Goal: Information Seeking & Learning: Learn about a topic

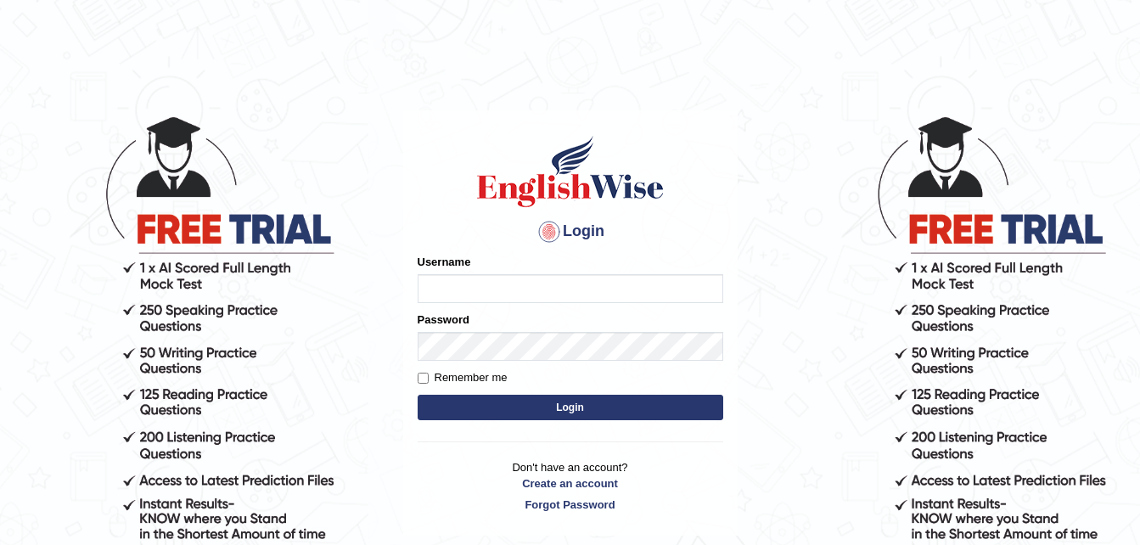
type input "dngwenya"
click at [824, 396] on body "Login Please fix the following errors: Username dngwenya Password Remember me L…" at bounding box center [570, 329] width 1140 height 545
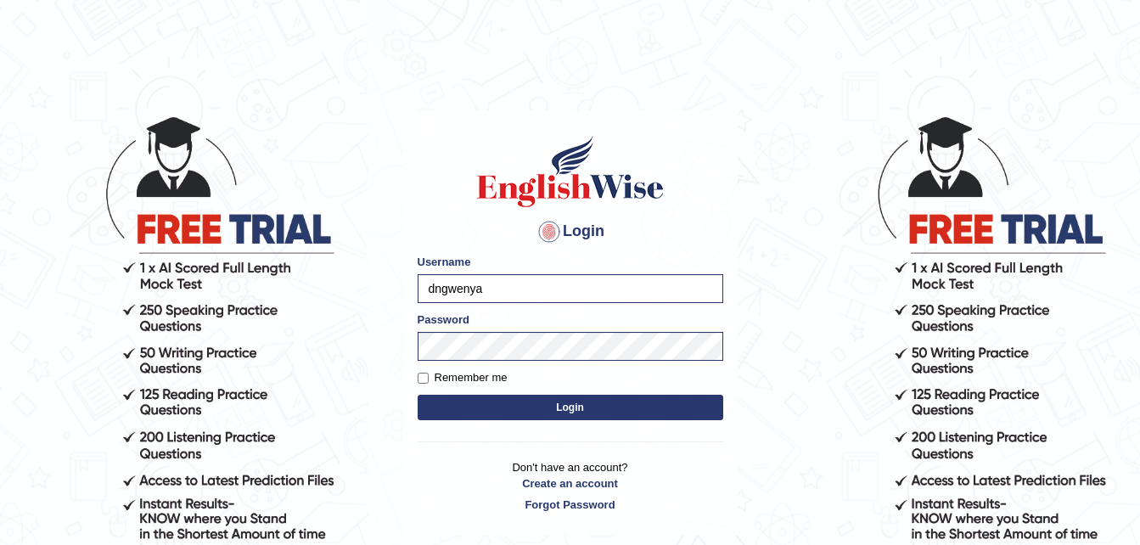
click at [576, 405] on button "Login" at bounding box center [571, 407] width 306 height 25
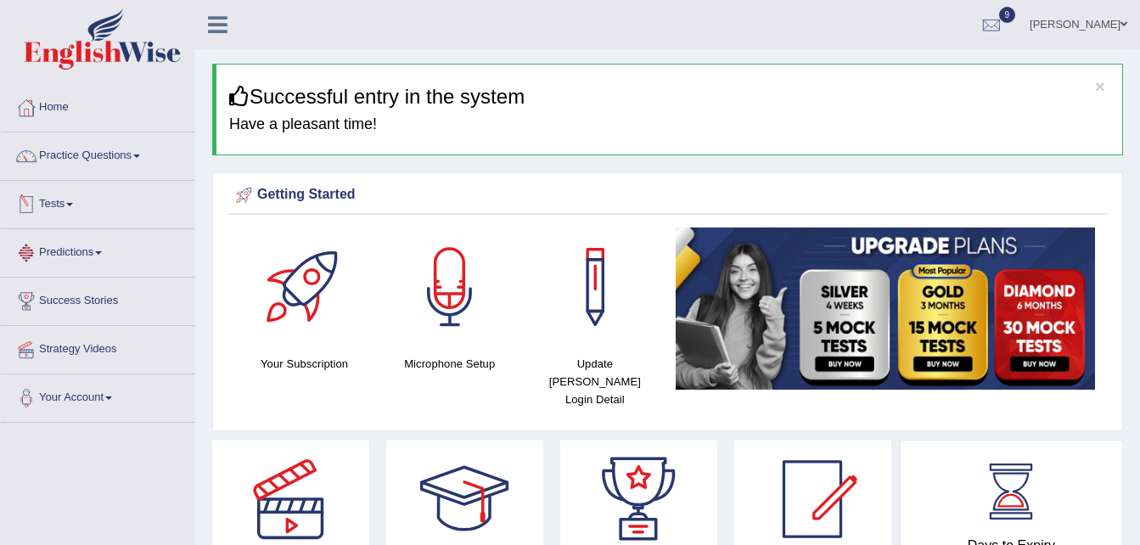
click at [72, 203] on span at bounding box center [69, 204] width 7 height 3
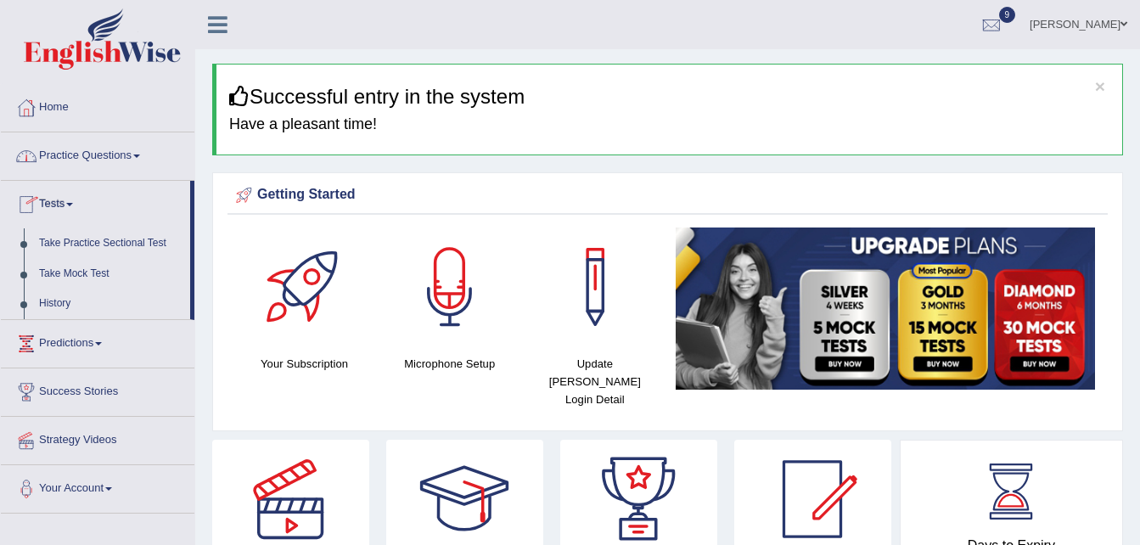
click at [146, 156] on link "Practice Questions" at bounding box center [98, 153] width 194 height 42
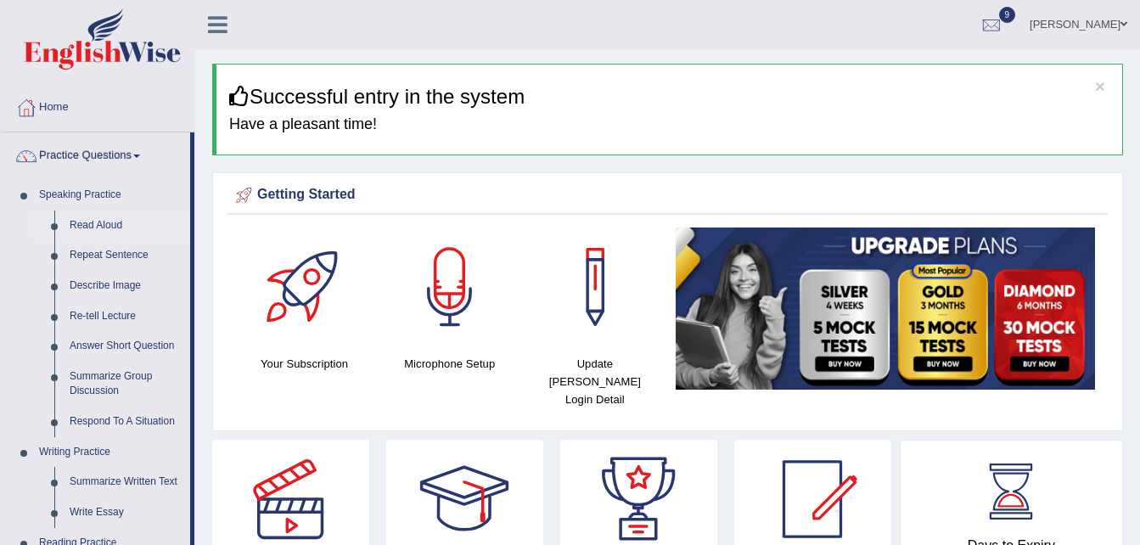
click at [105, 224] on link "Read Aloud" at bounding box center [126, 226] width 128 height 31
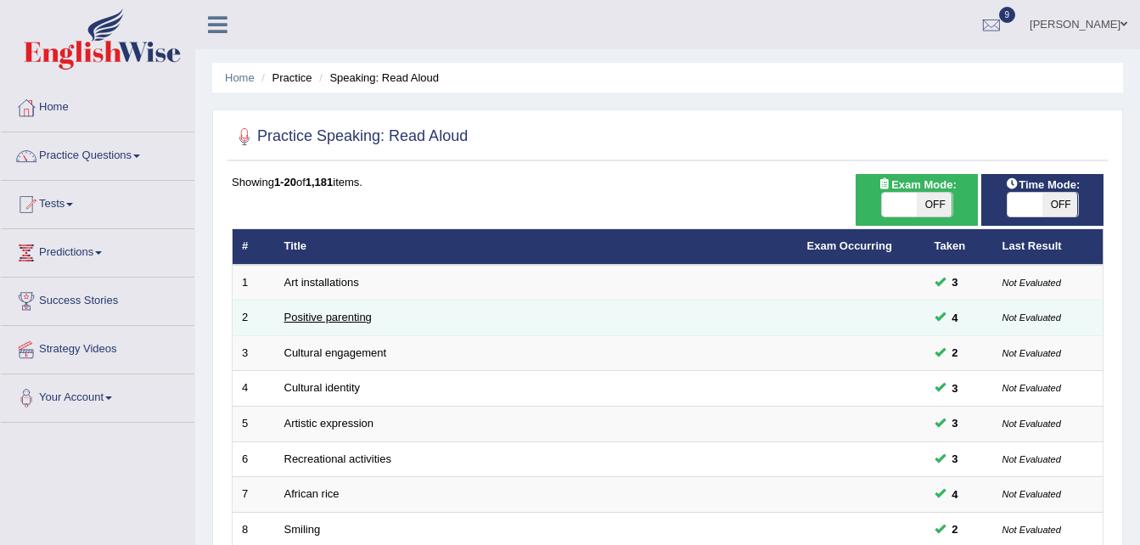
click at [318, 317] on link "Positive parenting" at bounding box center [327, 317] width 87 height 13
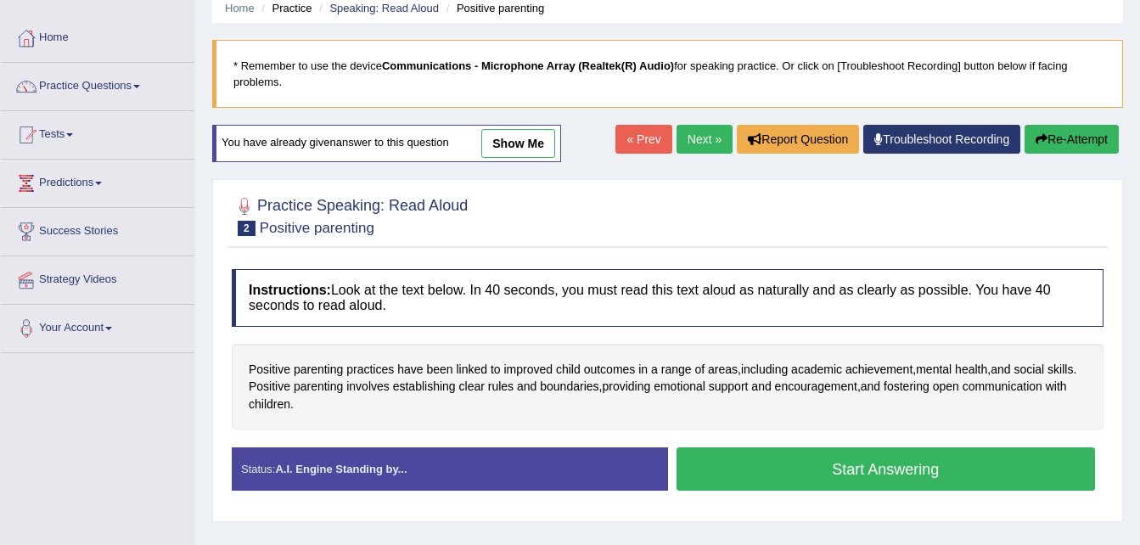
scroll to position [102, 0]
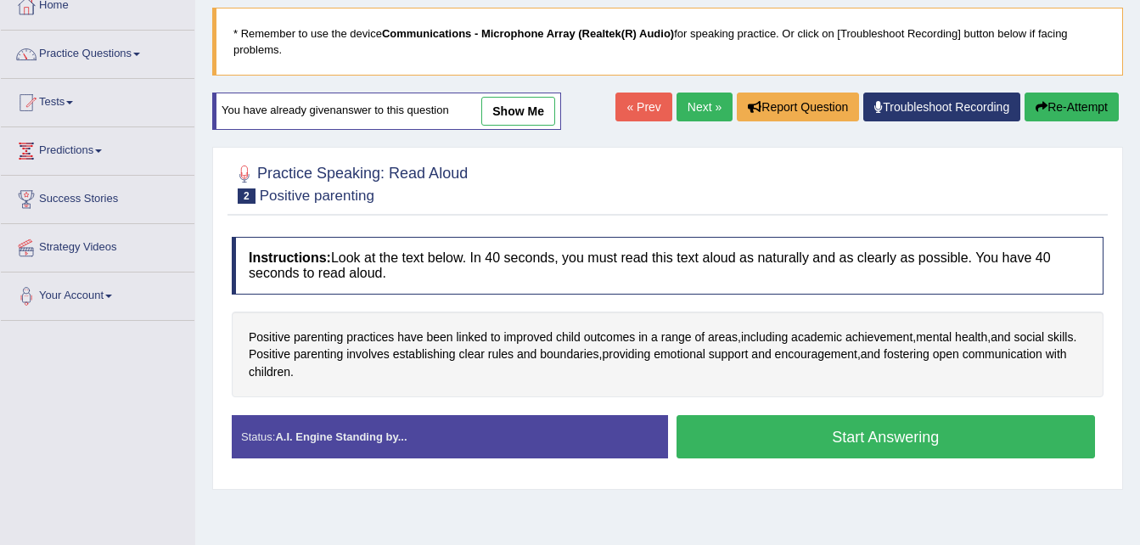
click at [956, 430] on button "Start Answering" at bounding box center [886, 436] width 419 height 43
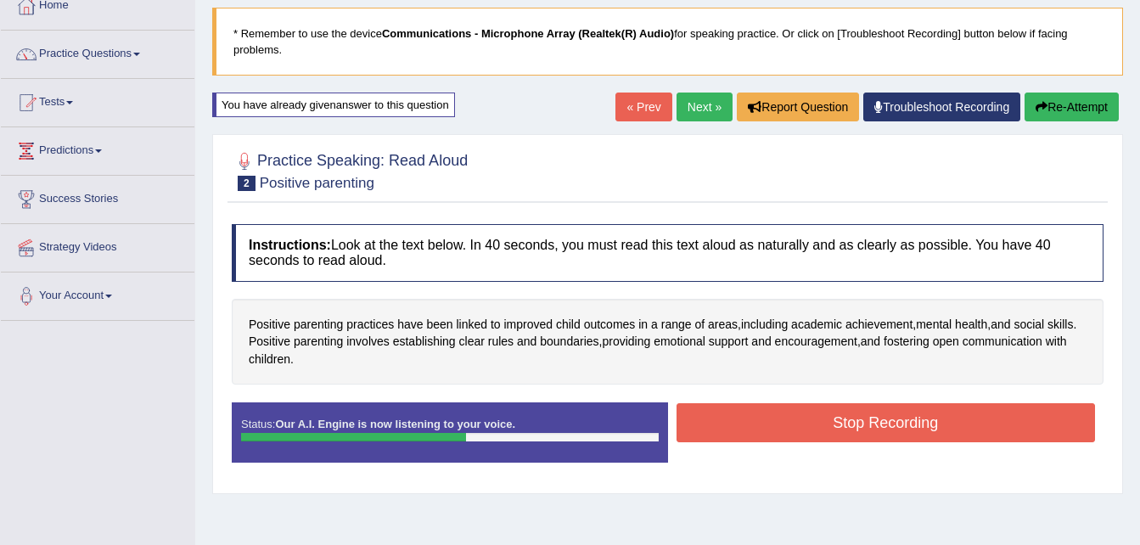
click at [956, 430] on button "Stop Recording" at bounding box center [886, 422] width 419 height 39
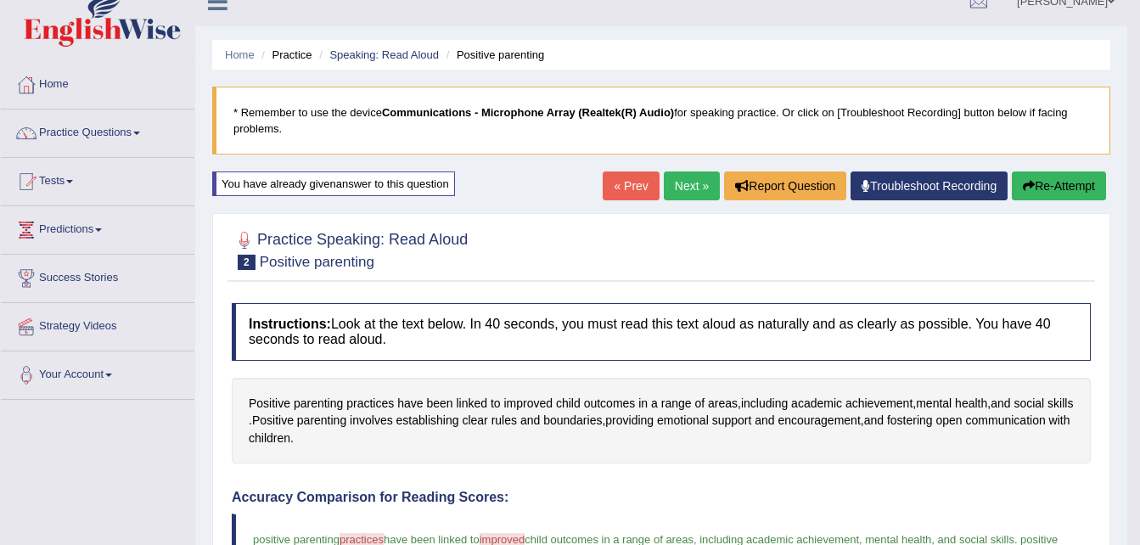
scroll to position [0, 0]
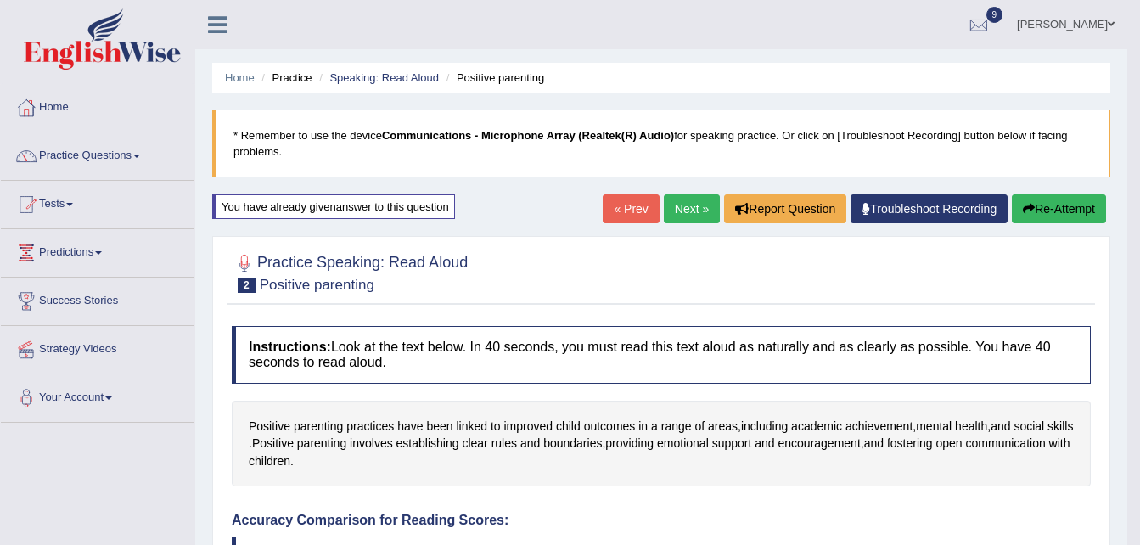
click at [1051, 211] on button "Re-Attempt" at bounding box center [1059, 208] width 94 height 29
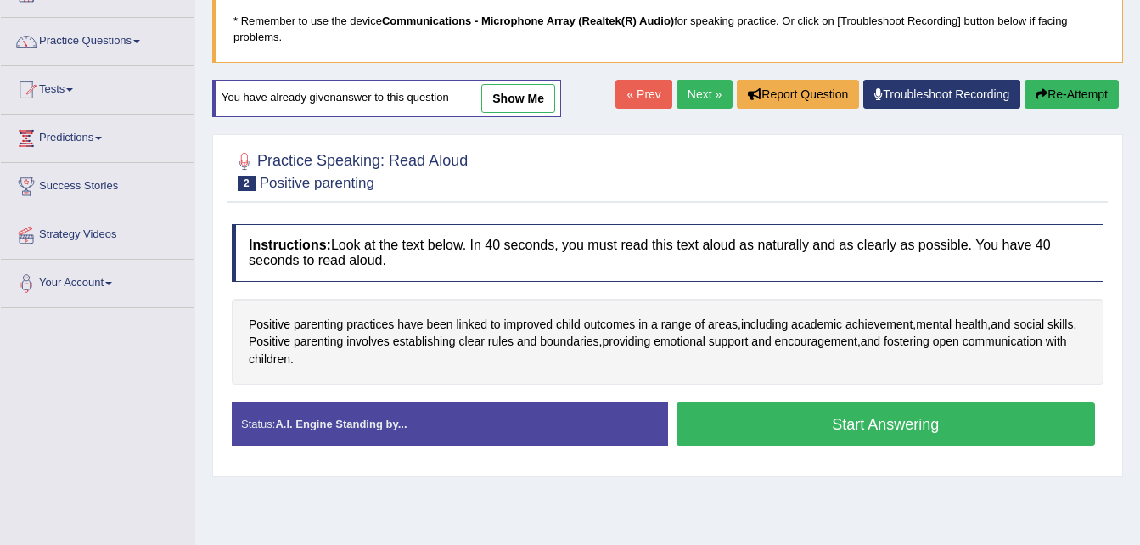
scroll to position [136, 0]
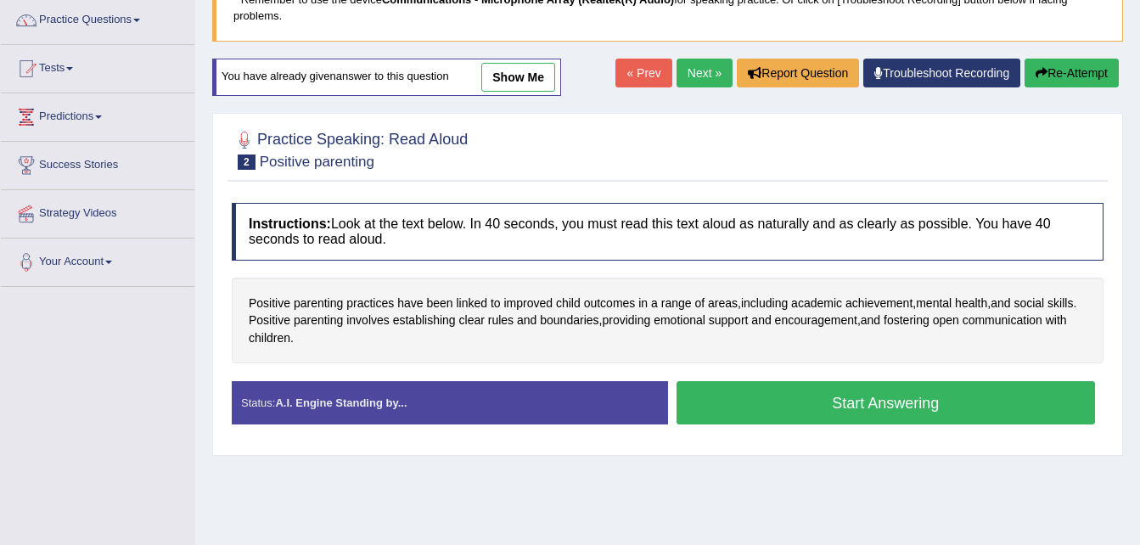
click at [905, 401] on button "Start Answering" at bounding box center [886, 402] width 419 height 43
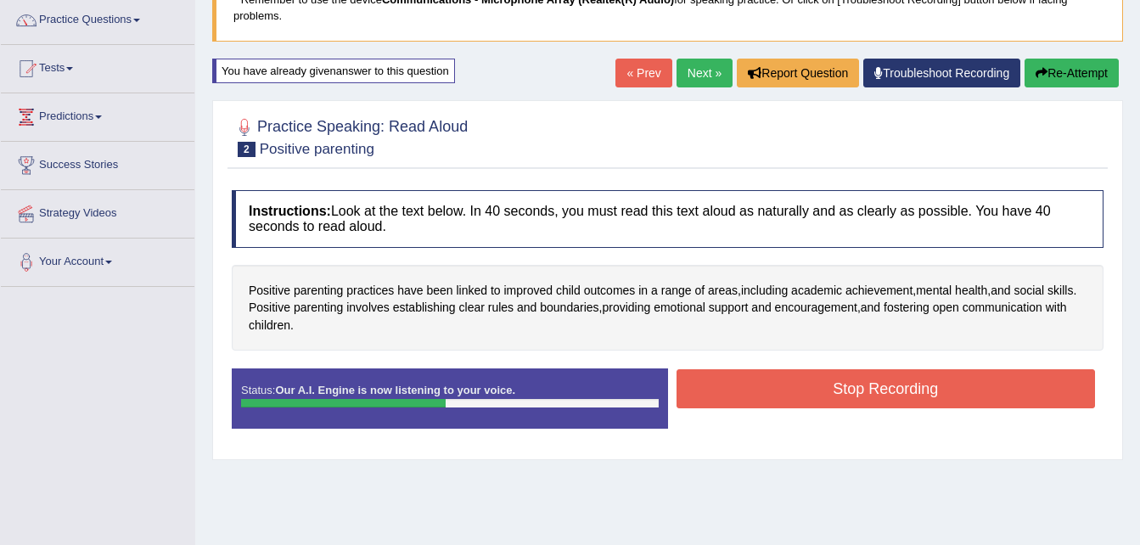
click at [1063, 65] on button "Re-Attempt" at bounding box center [1072, 73] width 94 height 29
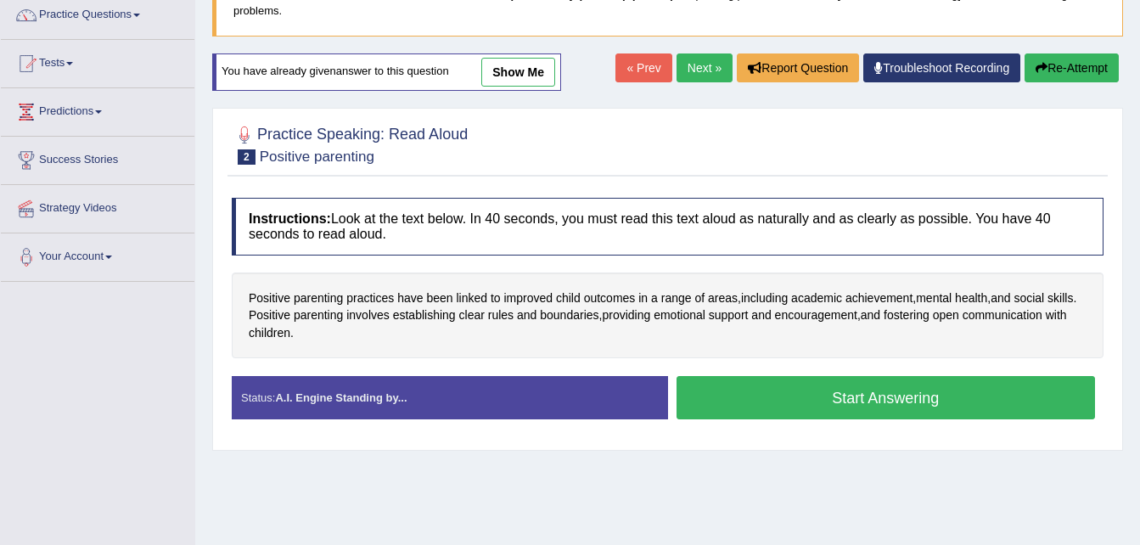
click at [878, 396] on button "Start Answering" at bounding box center [886, 397] width 419 height 43
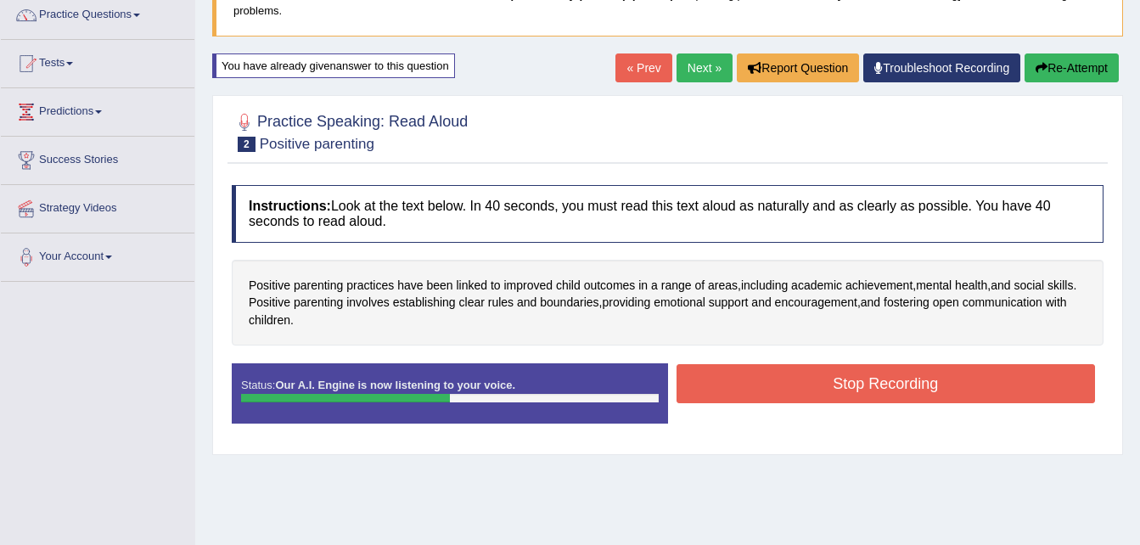
click at [878, 383] on button "Stop Recording" at bounding box center [886, 383] width 419 height 39
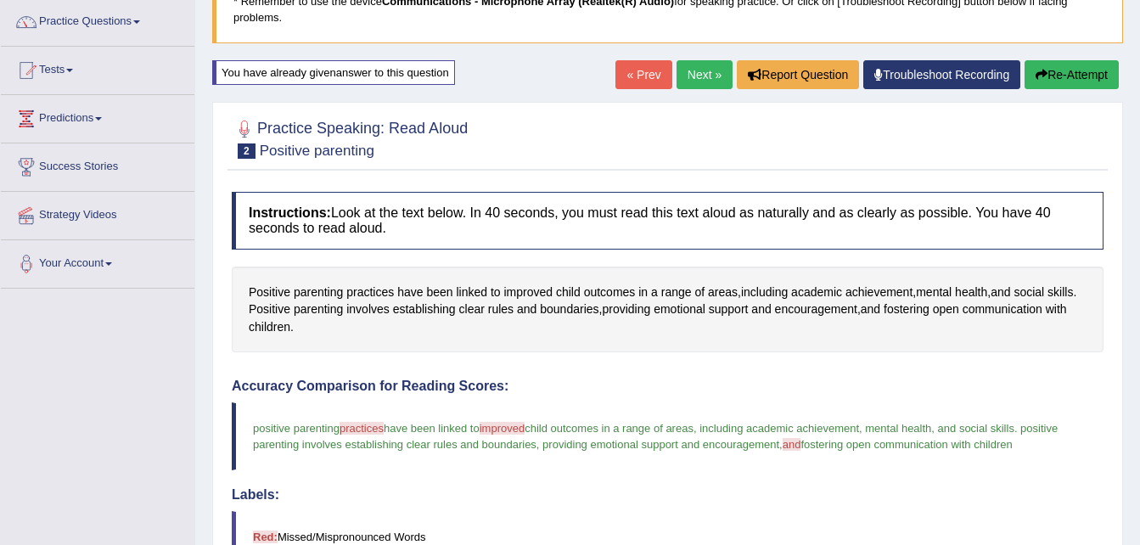
scroll to position [129, 0]
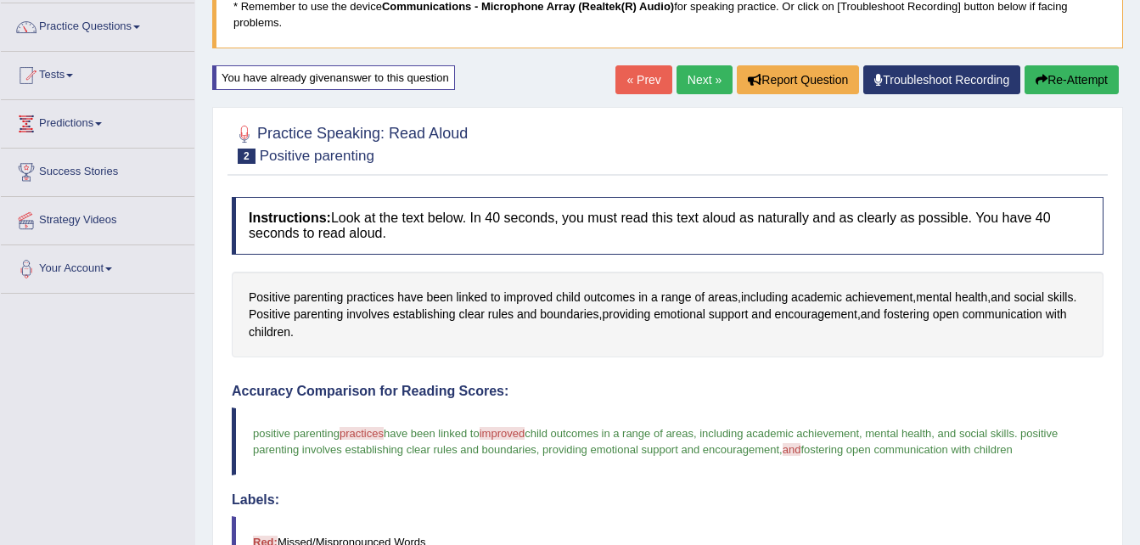
click at [1068, 70] on button "Re-Attempt" at bounding box center [1072, 79] width 94 height 29
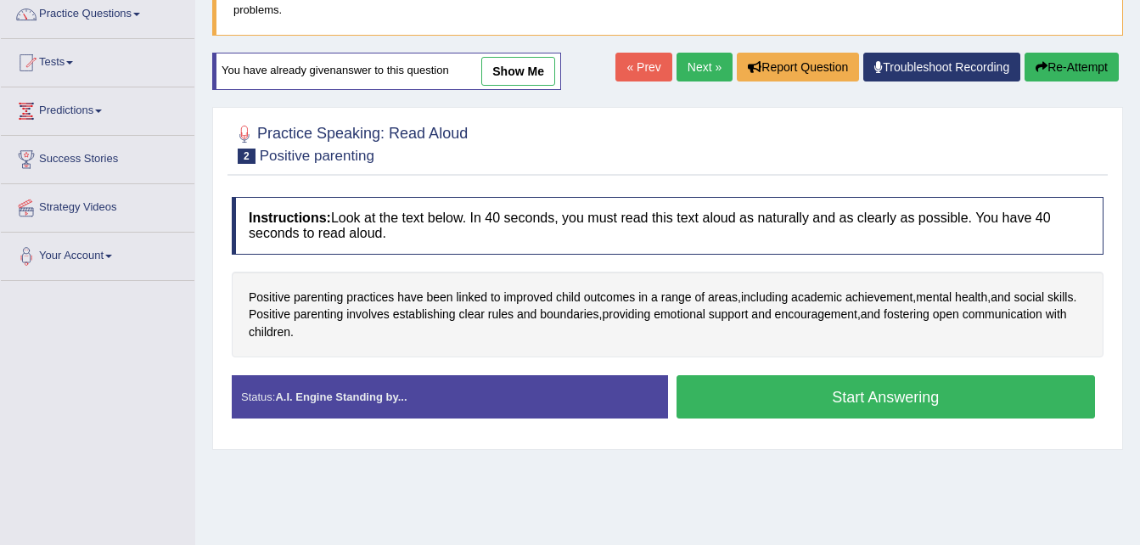
scroll to position [142, 0]
click at [913, 388] on button "Start Answering" at bounding box center [886, 396] width 419 height 43
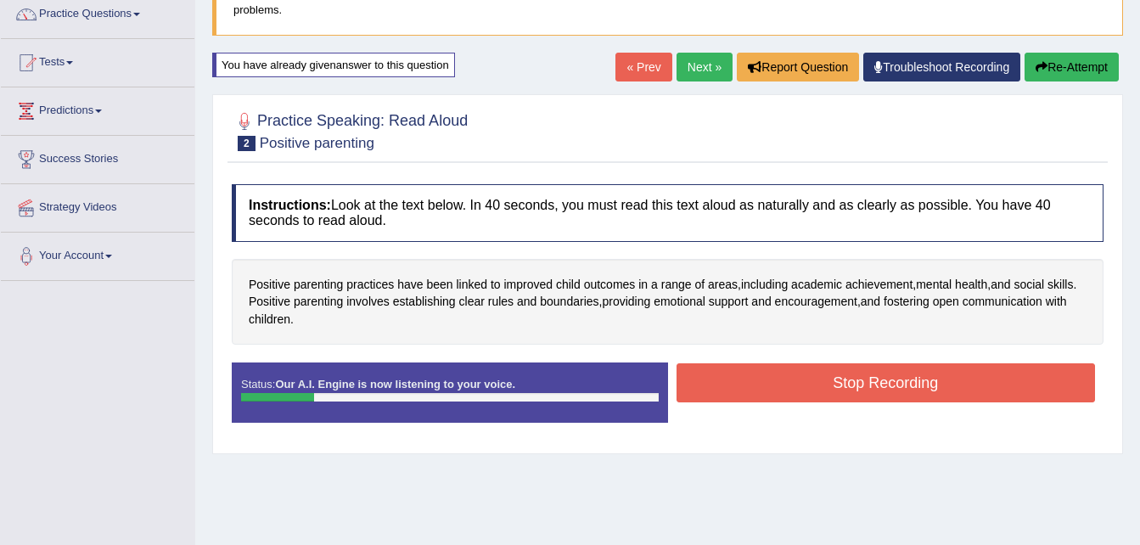
click at [1075, 74] on button "Re-Attempt" at bounding box center [1072, 67] width 94 height 29
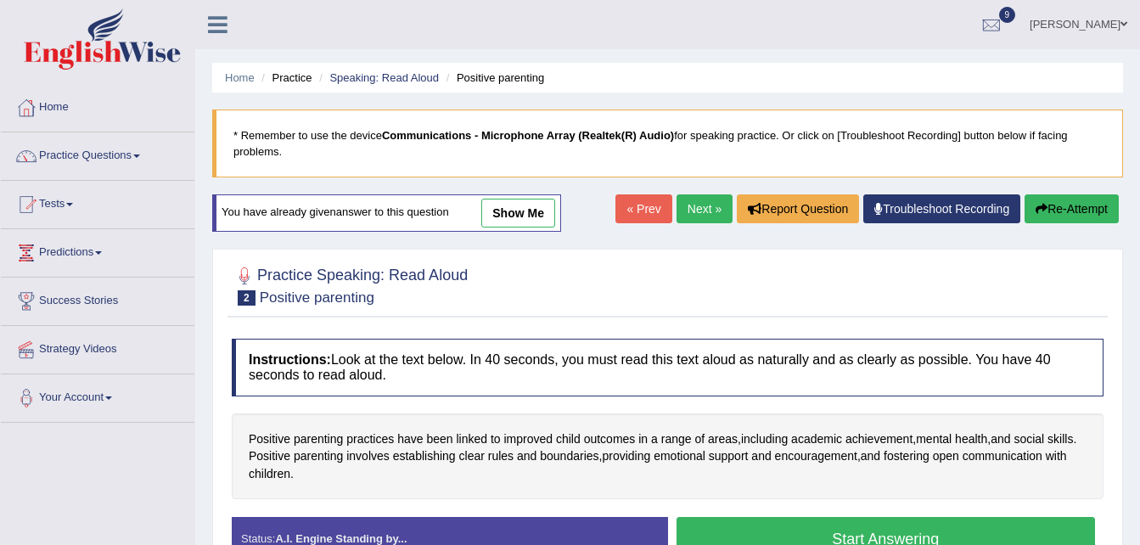
click at [704, 194] on link "Next »" at bounding box center [705, 208] width 56 height 29
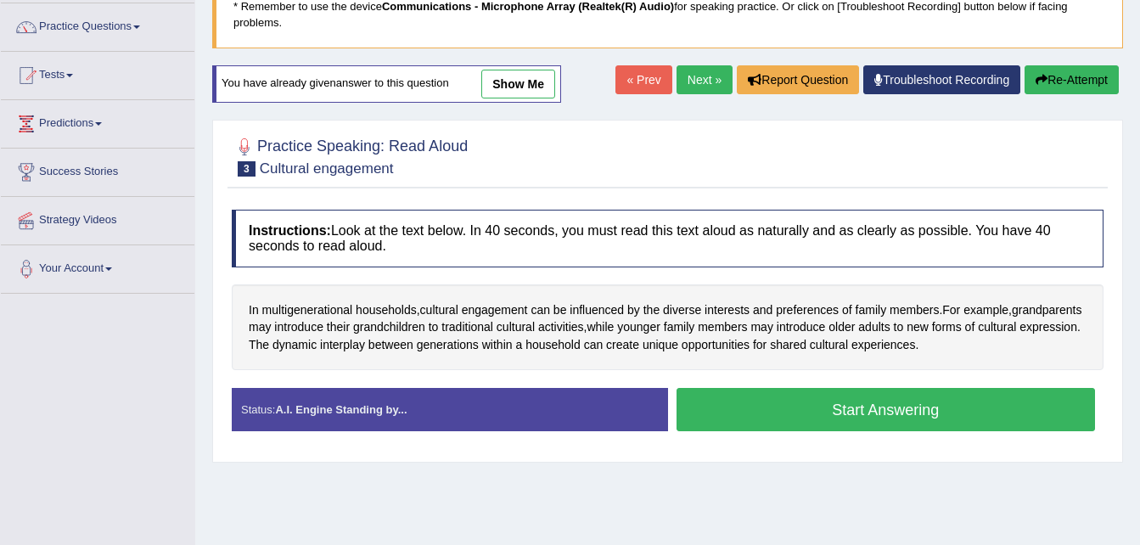
scroll to position [136, 0]
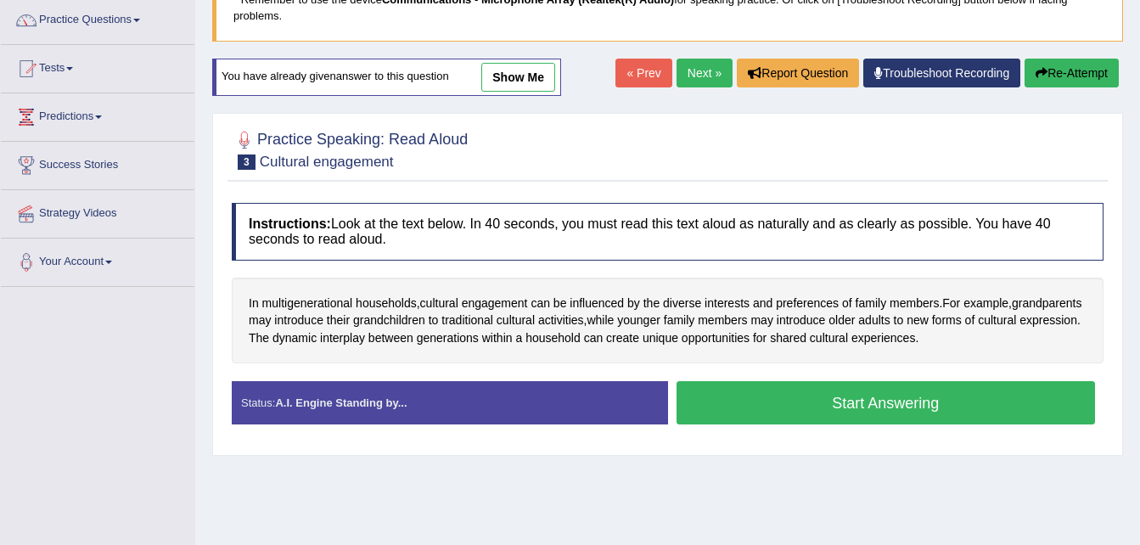
click at [873, 397] on button "Start Answering" at bounding box center [886, 402] width 419 height 43
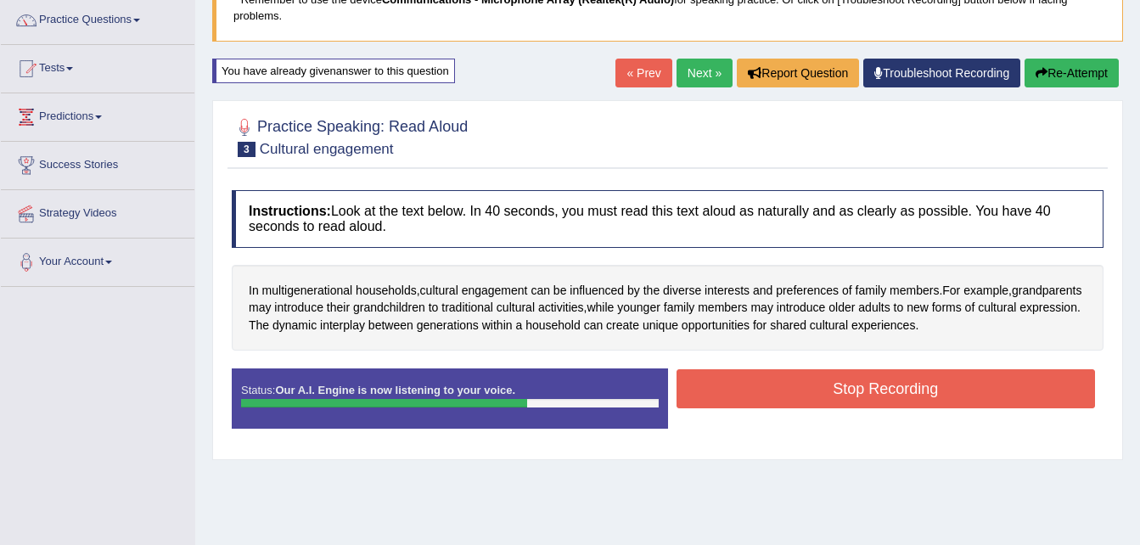
click at [869, 383] on button "Stop Recording" at bounding box center [886, 388] width 419 height 39
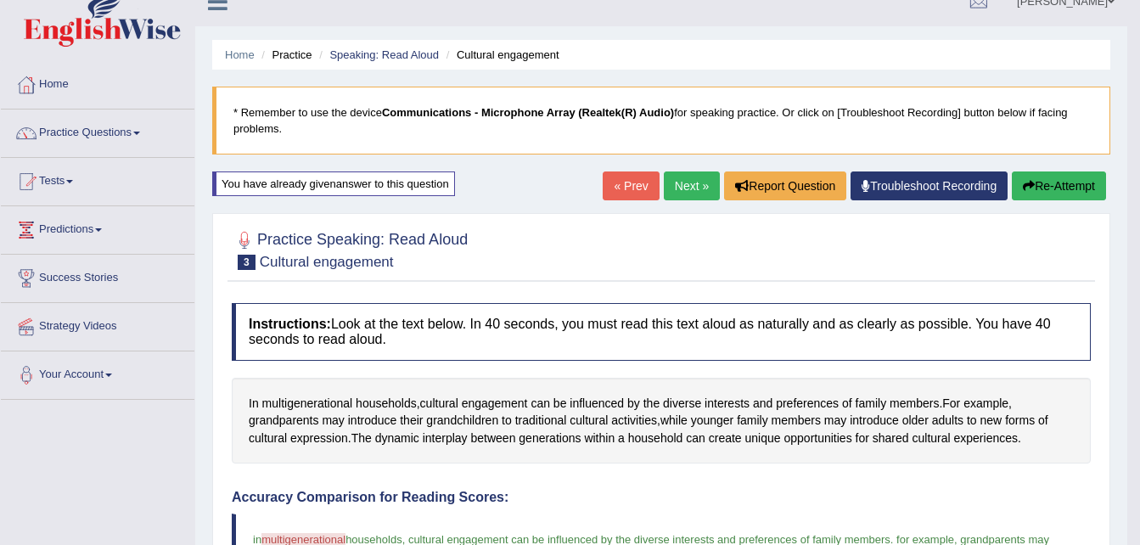
scroll to position [0, 0]
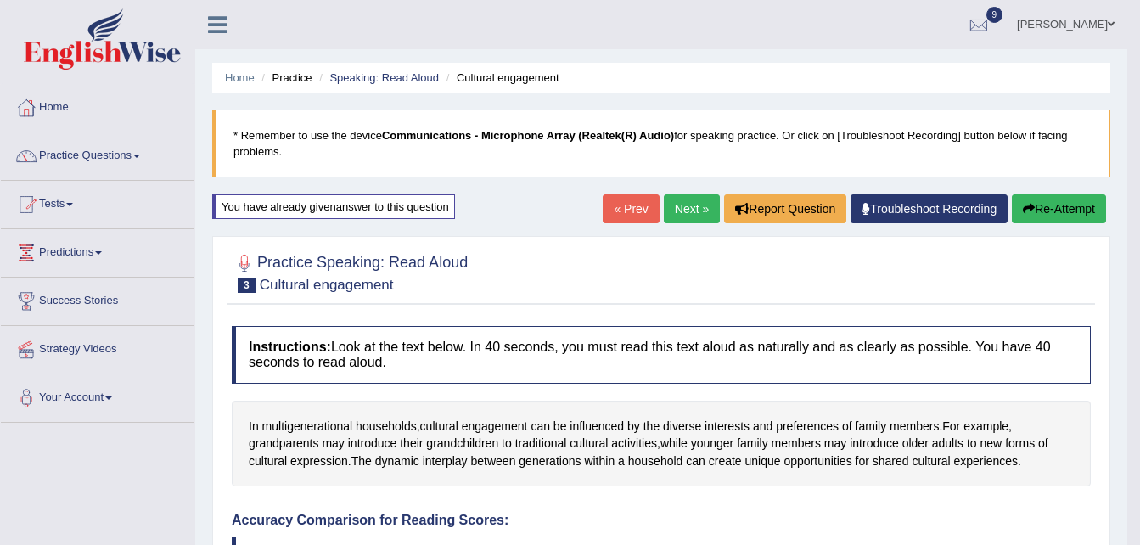
click at [692, 196] on link "Next »" at bounding box center [692, 208] width 56 height 29
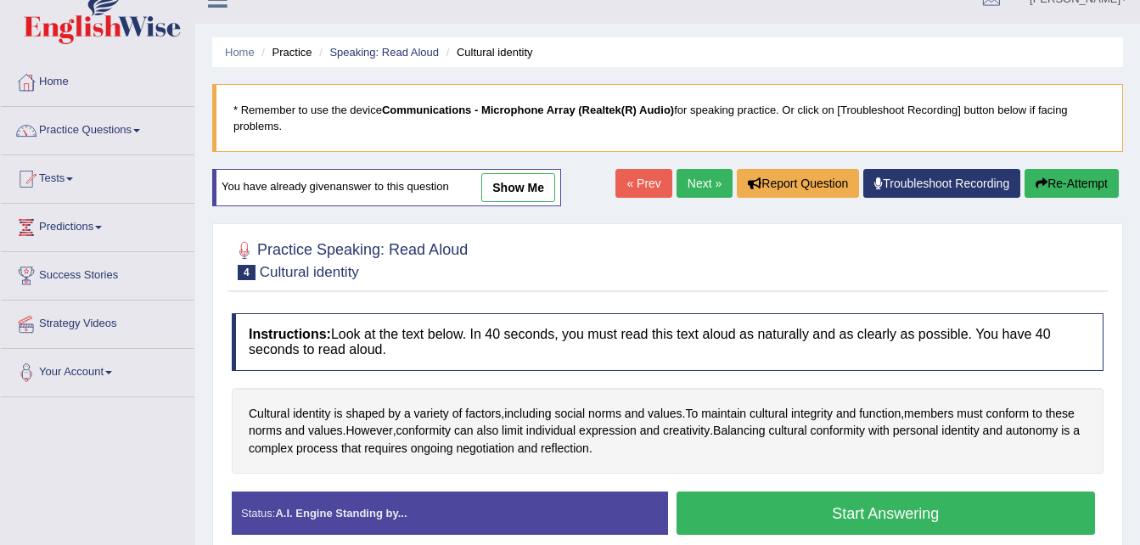
scroll to position [34, 0]
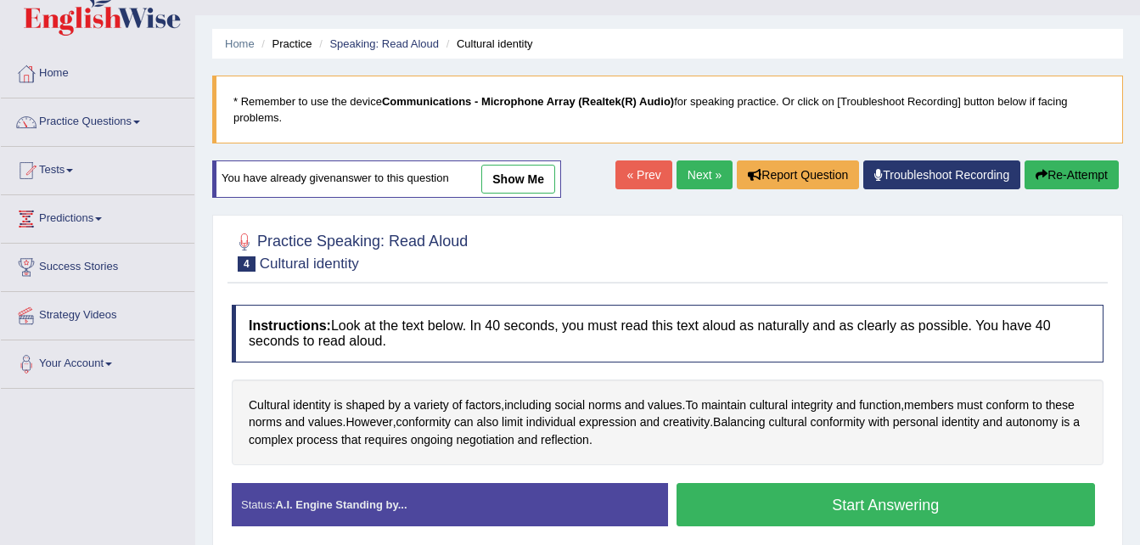
click at [856, 500] on button "Start Answering" at bounding box center [886, 504] width 419 height 43
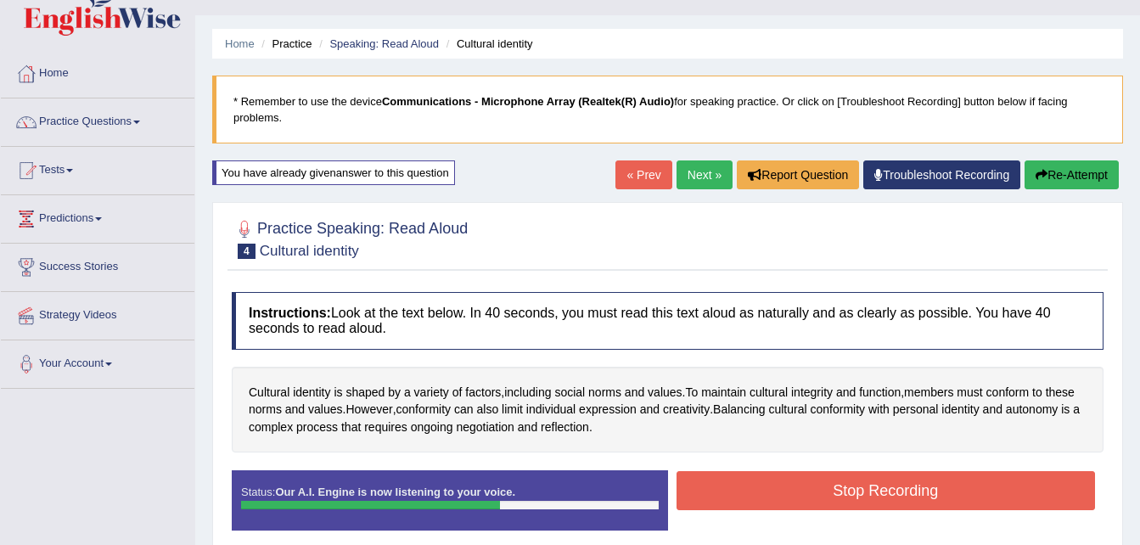
click at [856, 500] on button "Stop Recording" at bounding box center [886, 490] width 419 height 39
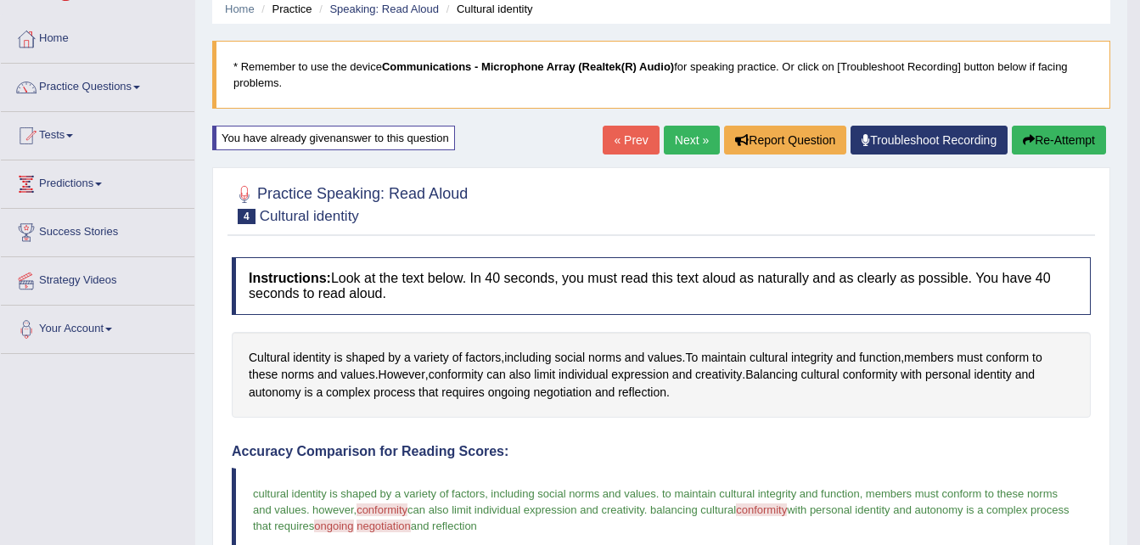
scroll to position [0, 0]
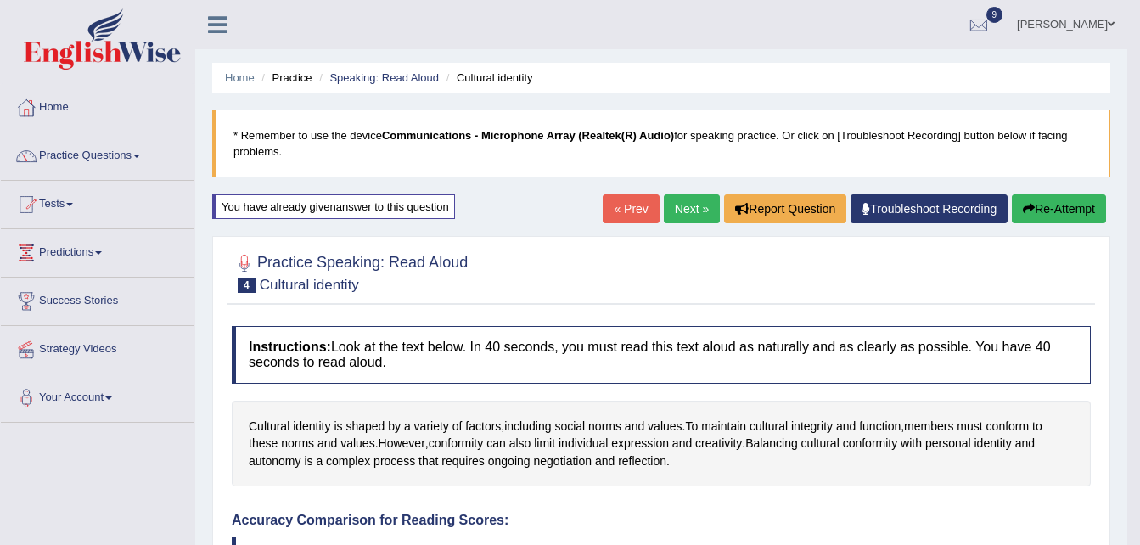
click at [691, 211] on link "Next »" at bounding box center [692, 208] width 56 height 29
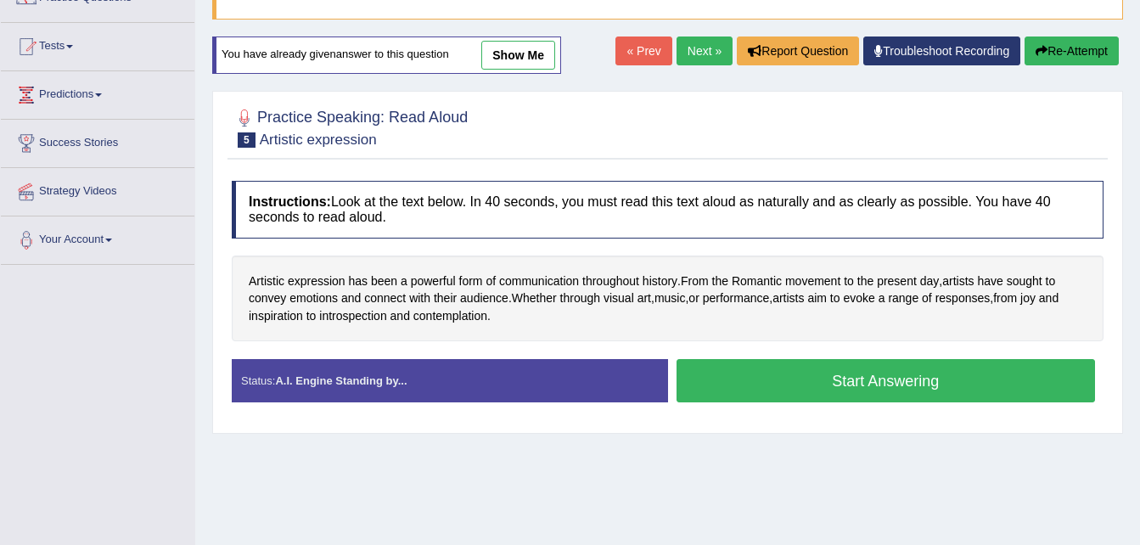
scroll to position [170, 0]
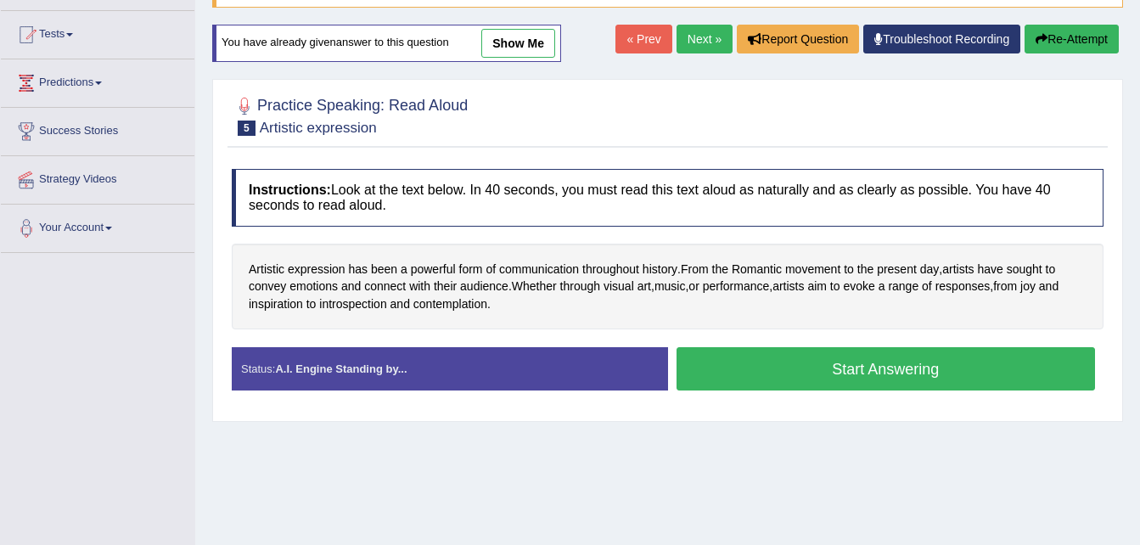
click at [879, 368] on button "Start Answering" at bounding box center [886, 368] width 419 height 43
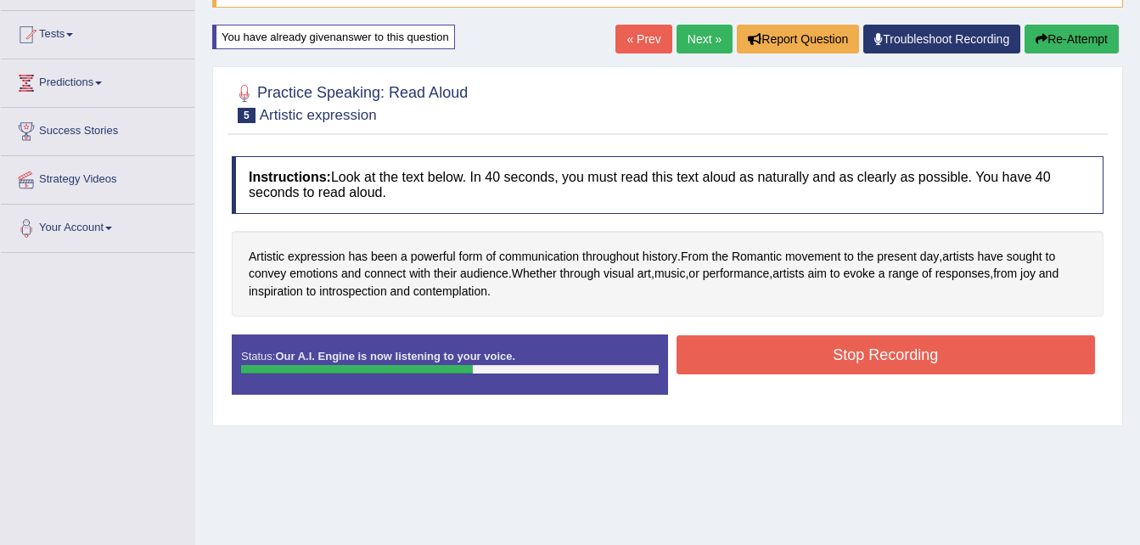
click at [1041, 34] on icon "button" at bounding box center [1042, 39] width 12 height 12
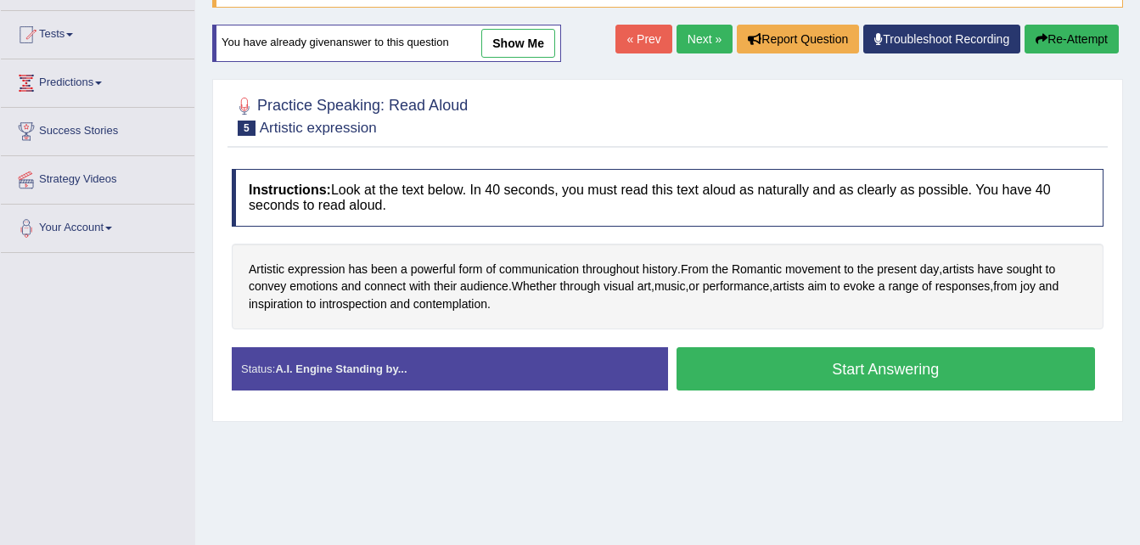
scroll to position [170, 0]
click at [865, 371] on button "Start Answering" at bounding box center [886, 368] width 419 height 43
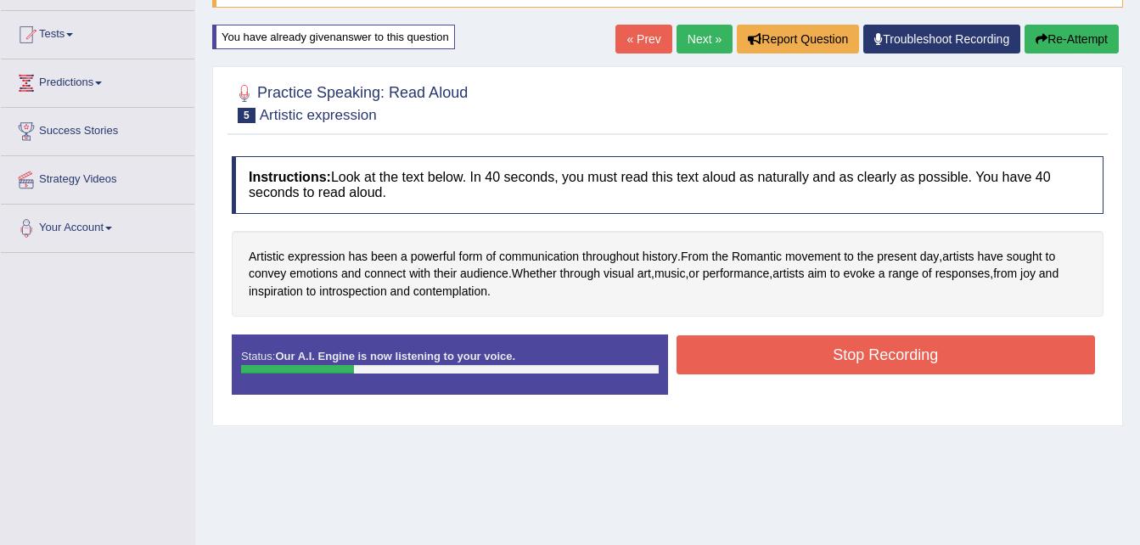
click at [1079, 39] on button "Re-Attempt" at bounding box center [1072, 39] width 94 height 29
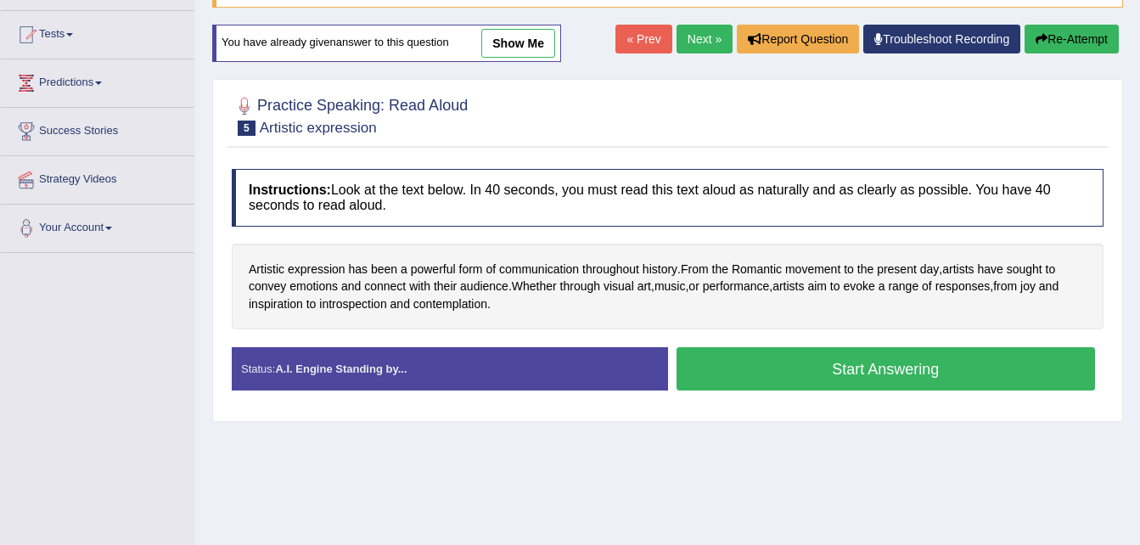
click at [891, 366] on button "Start Answering" at bounding box center [886, 368] width 419 height 43
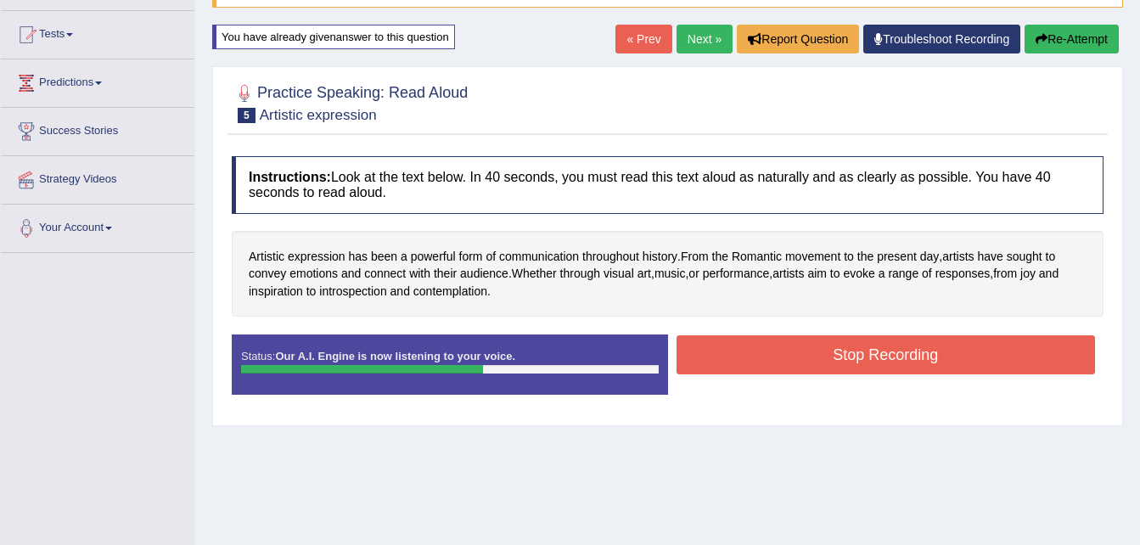
click at [885, 348] on button "Stop Recording" at bounding box center [886, 354] width 419 height 39
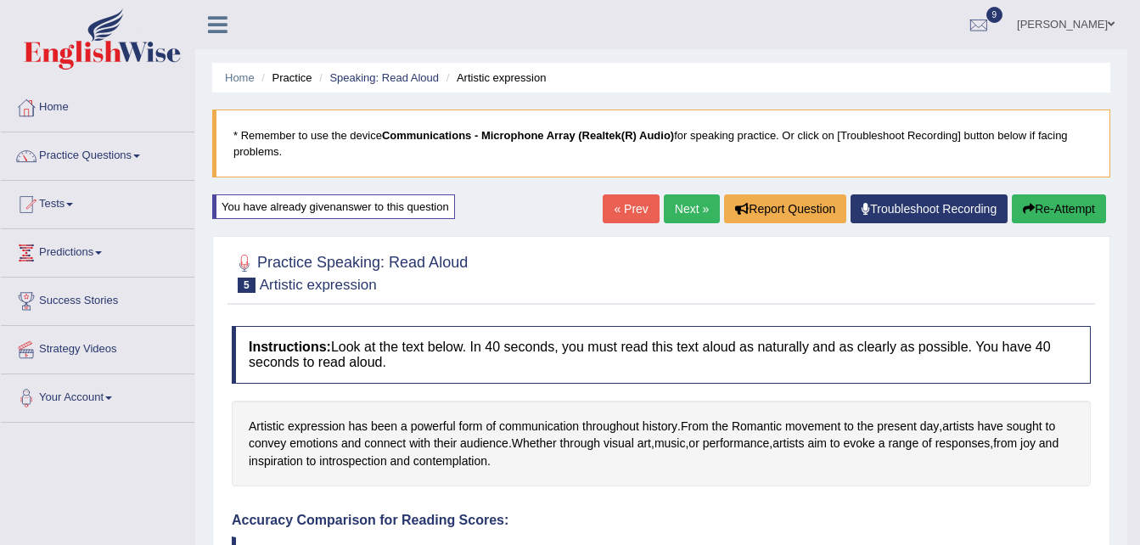
click at [681, 204] on link "Next »" at bounding box center [692, 208] width 56 height 29
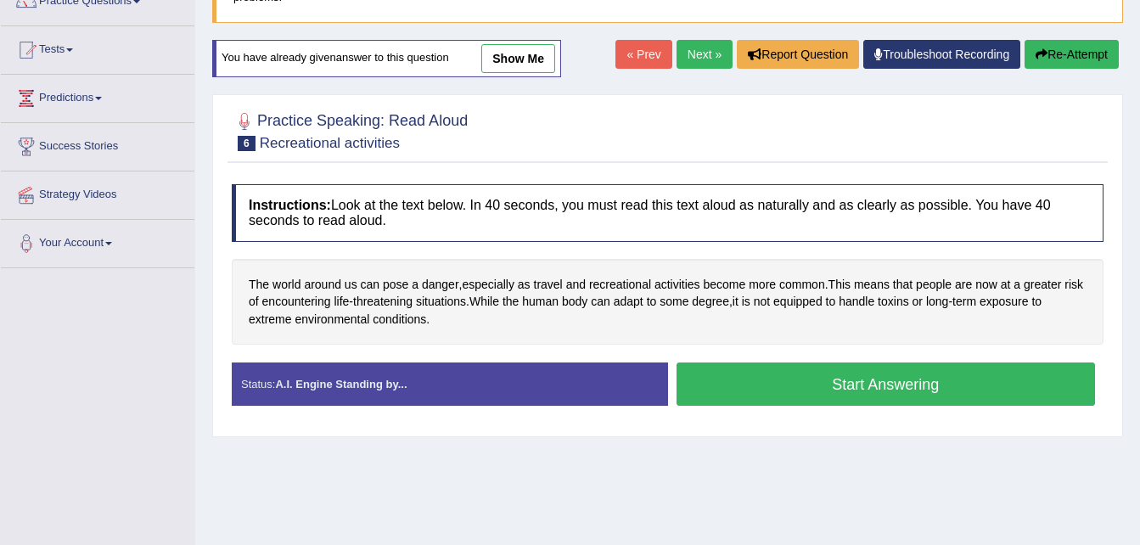
scroll to position [170, 0]
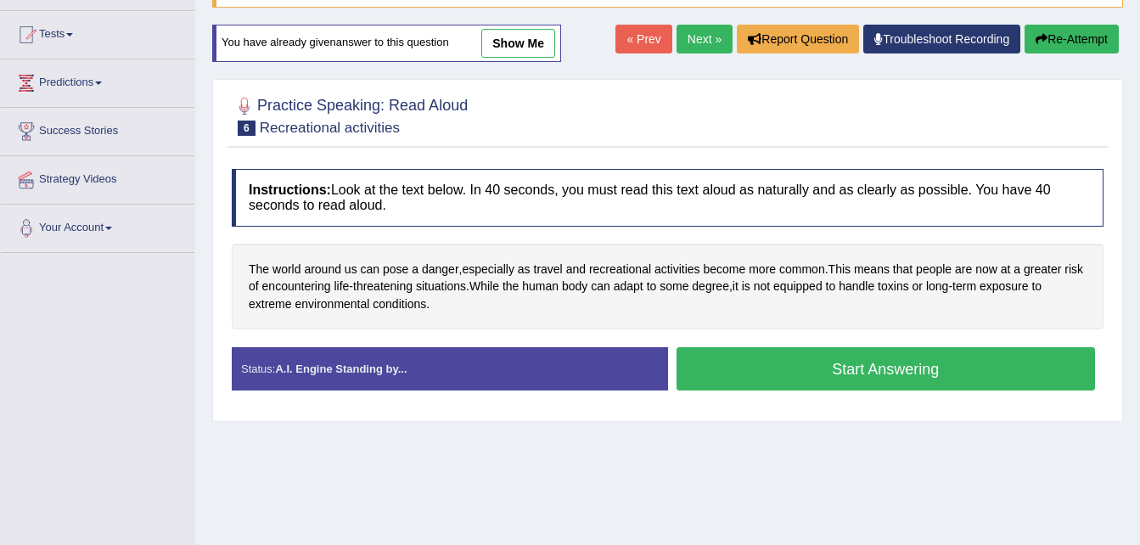
click at [885, 368] on button "Start Answering" at bounding box center [886, 368] width 419 height 43
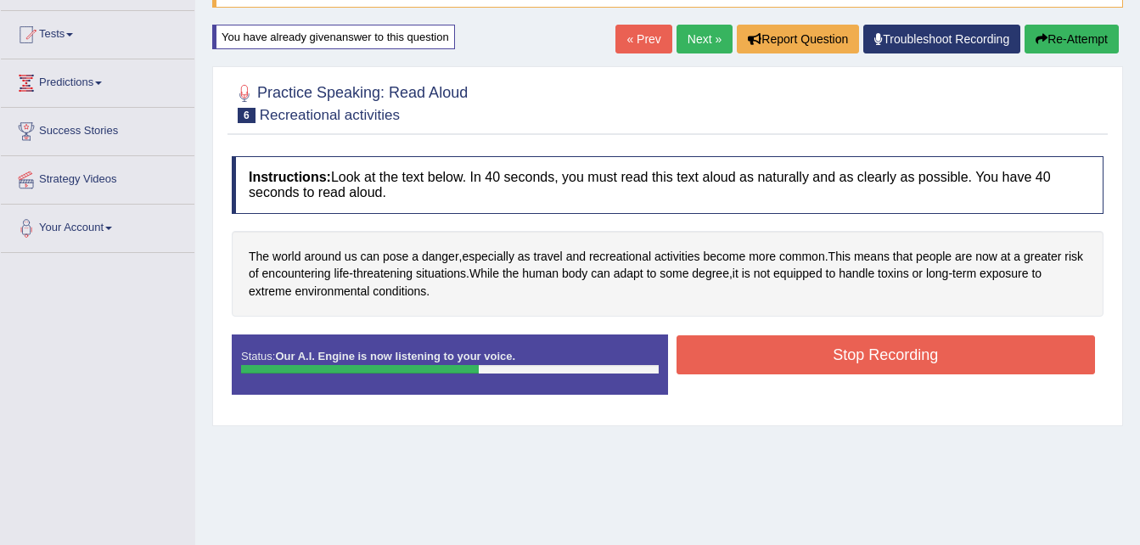
click at [885, 352] on button "Stop Recording" at bounding box center [886, 354] width 419 height 39
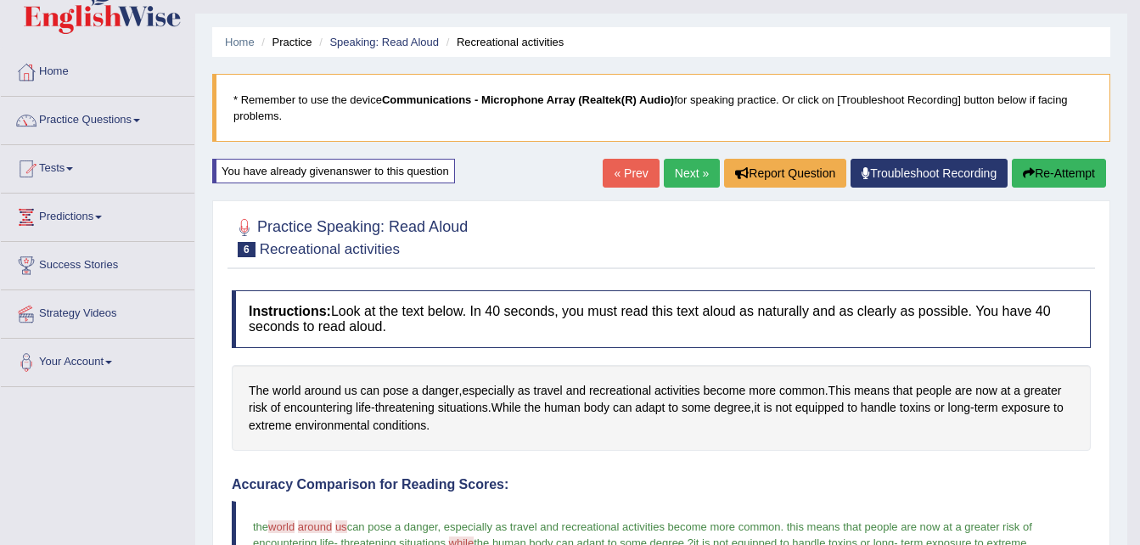
scroll to position [0, 0]
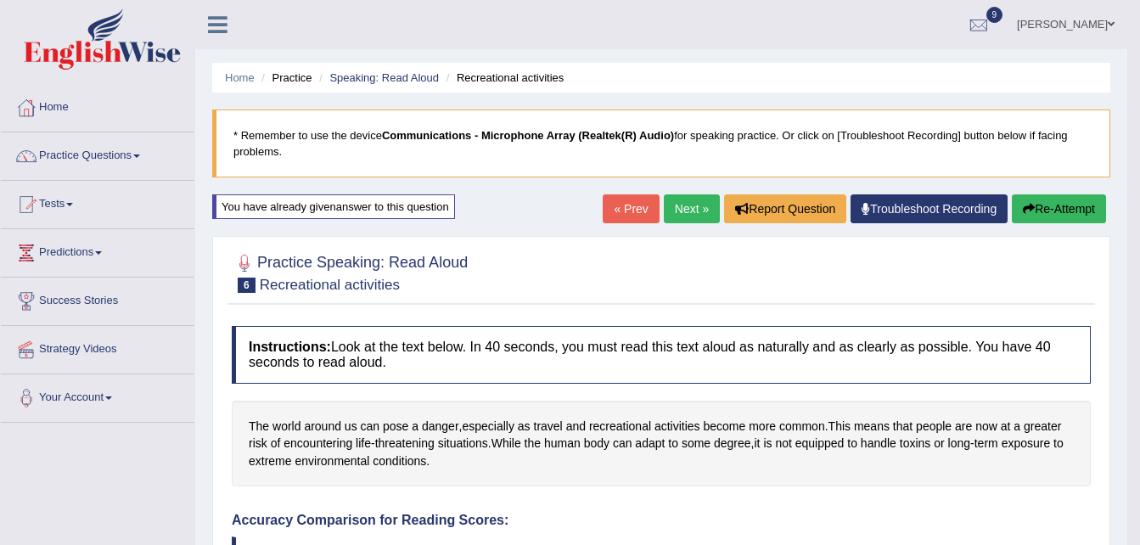
click at [76, 201] on link "Tests" at bounding box center [98, 202] width 194 height 42
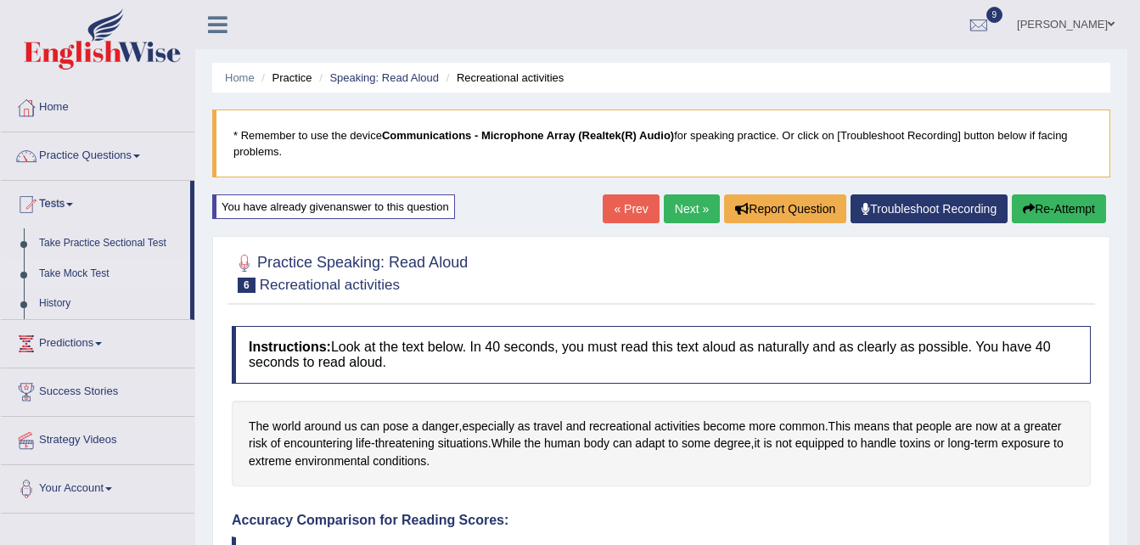
click at [55, 273] on link "Take Mock Test" at bounding box center [110, 274] width 159 height 31
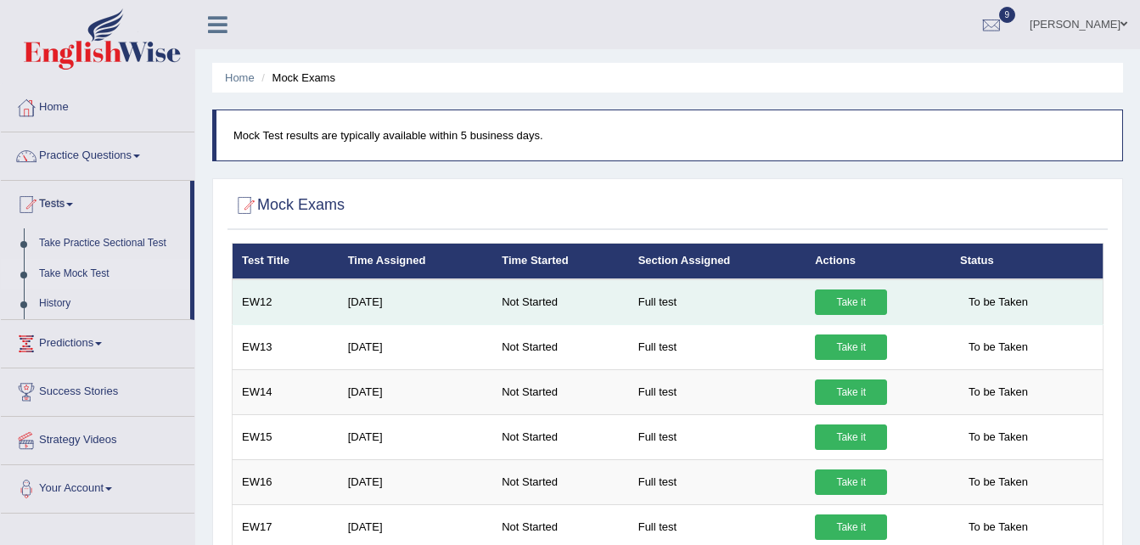
click at [862, 301] on link "Take it" at bounding box center [851, 301] width 72 height 25
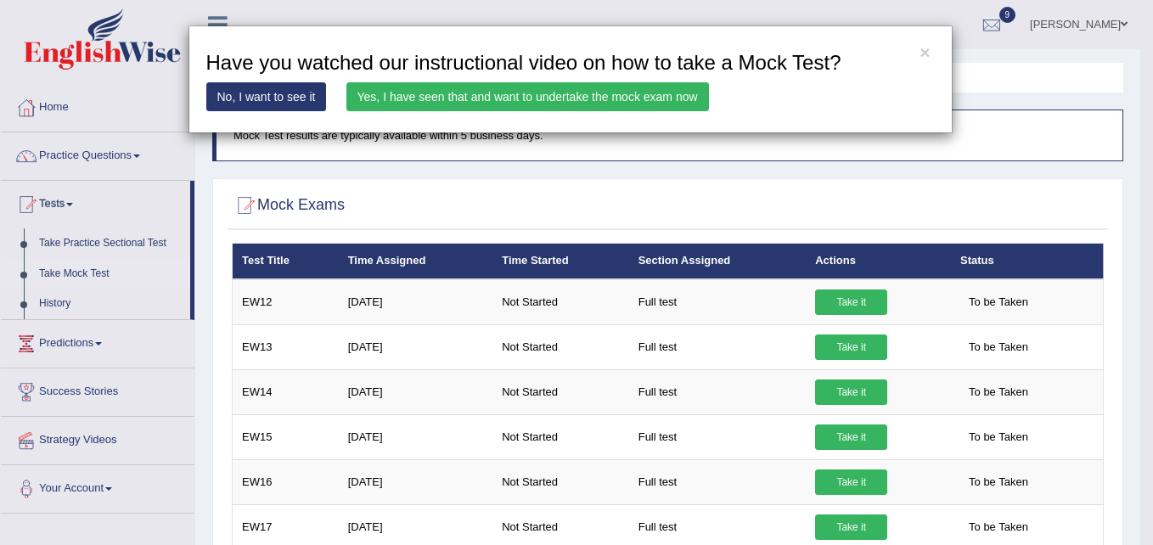
click at [576, 93] on link "Yes, I have seen that and want to undertake the mock exam now" at bounding box center [527, 96] width 362 height 29
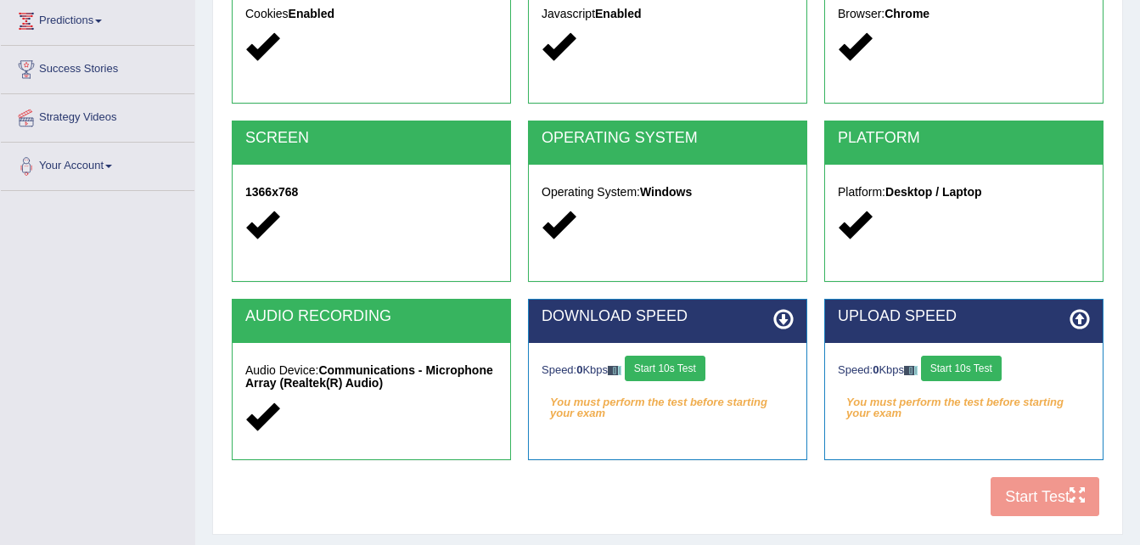
scroll to position [238, 0]
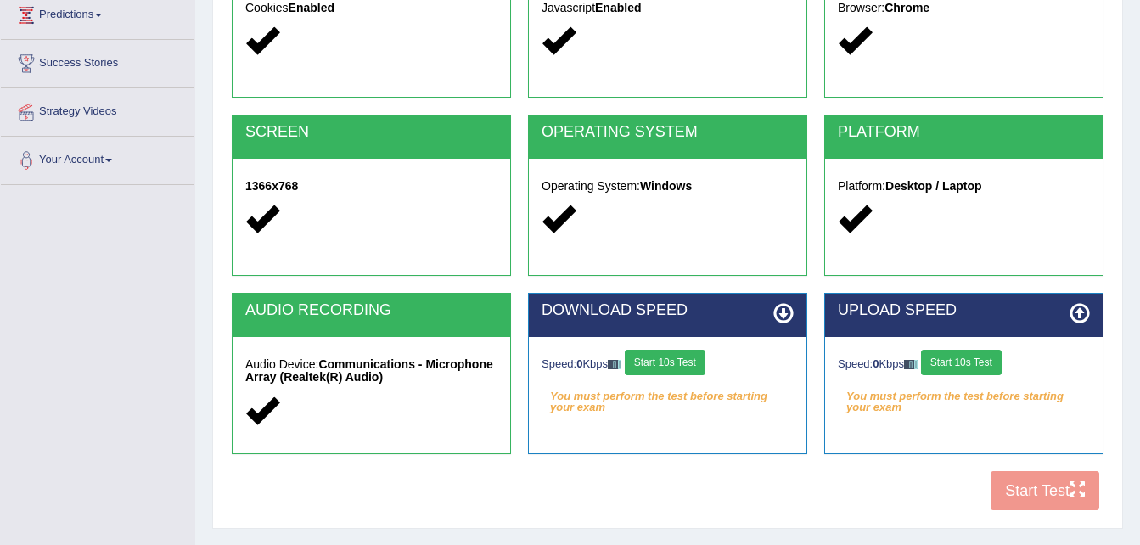
click at [683, 362] on button "Start 10s Test" at bounding box center [665, 362] width 81 height 25
click at [946, 364] on button "Start 10s Test" at bounding box center [961, 362] width 81 height 25
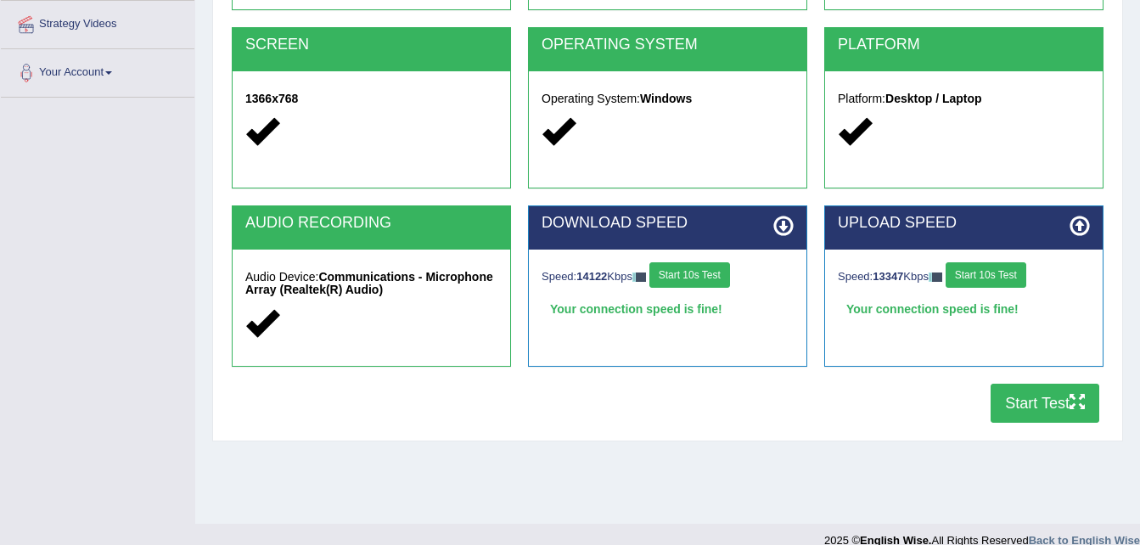
scroll to position [340, 0]
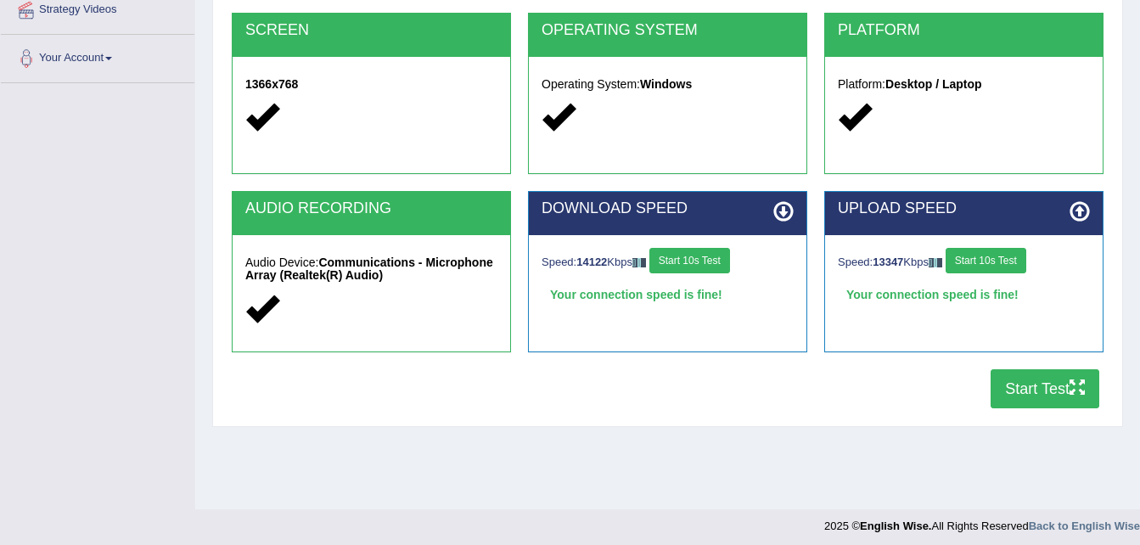
click at [1033, 379] on button "Start Test" at bounding box center [1045, 388] width 109 height 39
